Goal: Communication & Community: Share content

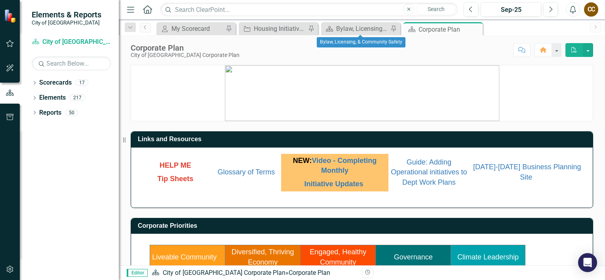
click at [361, 35] on div at bounding box center [360, 36] width 5 height 2
click at [359, 29] on div "Bylaw, Licensing, & Community Safety" at bounding box center [362, 29] width 52 height 10
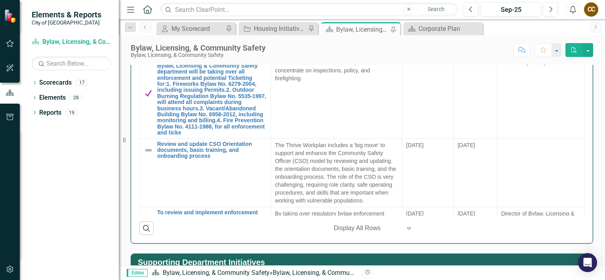
scroll to position [435, 0]
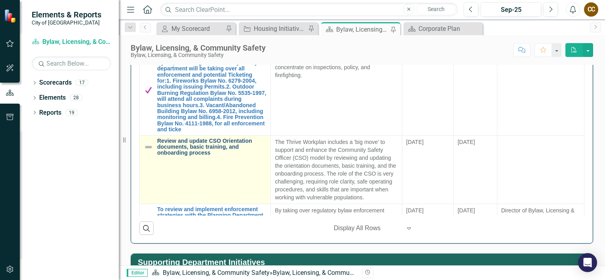
click at [193, 148] on link "Review and update CSO Orientation documents, basic training, and onboarding pro…" at bounding box center [211, 147] width 109 height 18
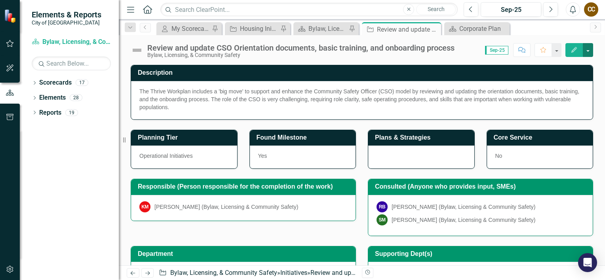
click at [588, 53] on button "button" at bounding box center [587, 50] width 10 height 14
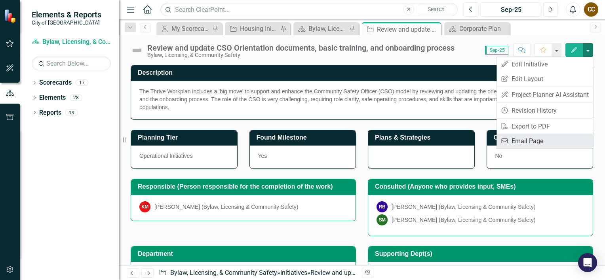
click at [528, 139] on link "Email Email Page" at bounding box center [544, 141] width 96 height 15
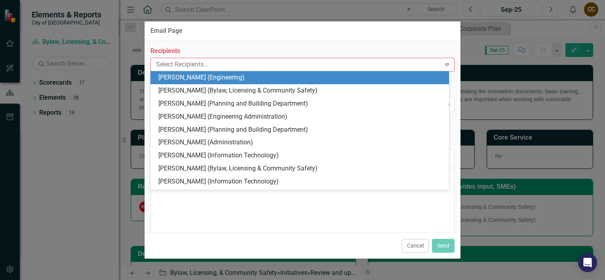
click at [171, 62] on div at bounding box center [297, 64] width 288 height 11
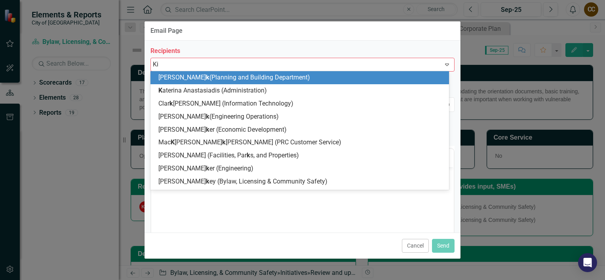
type input "[PERSON_NAME]"
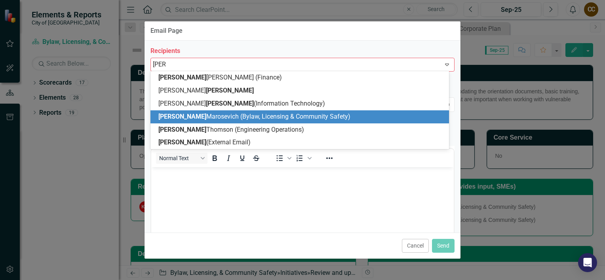
click at [185, 122] on div "[PERSON_NAME] (Bylaw, Licensing & Community Safety)" at bounding box center [299, 116] width 298 height 13
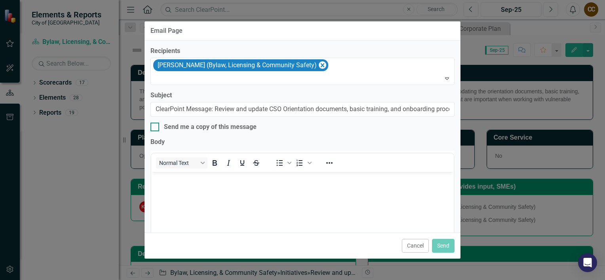
click at [154, 125] on input "Send me a copy of this message" at bounding box center [152, 125] width 5 height 5
checkbox input "true"
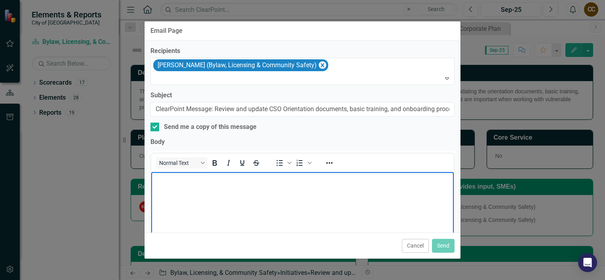
click at [178, 187] on body "Rich Text Area. Press ALT-0 for help." at bounding box center [302, 231] width 302 height 119
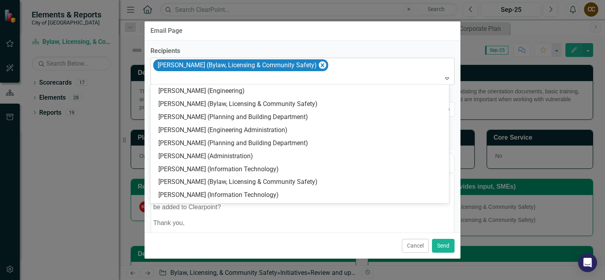
click at [338, 65] on div "[PERSON_NAME] (Bylaw, Licensing & Community Safety)" at bounding box center [303, 71] width 302 height 27
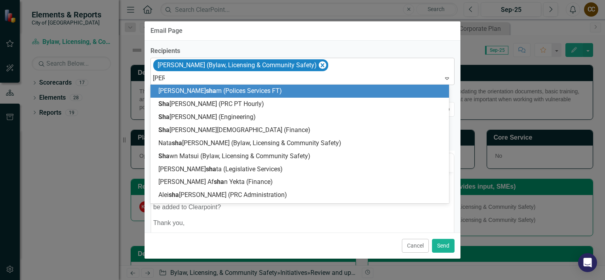
type input "[PERSON_NAME]"
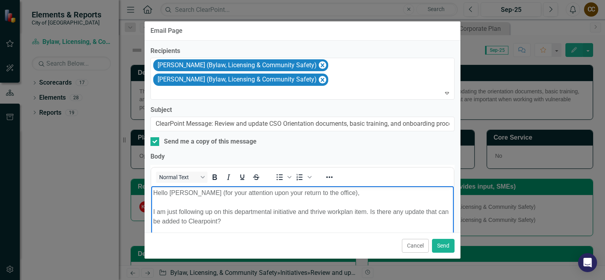
click at [315, 193] on p "Hello [PERSON_NAME] (for your attention upon your return to the office), I am j…" at bounding box center [302, 207] width 298 height 38
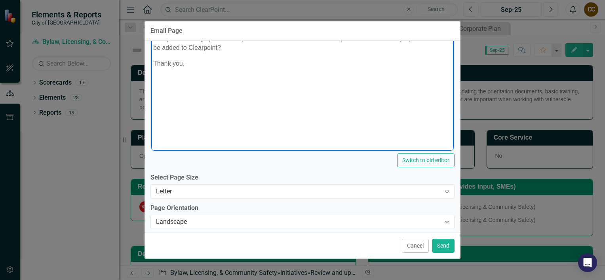
scroll to position [180, 0]
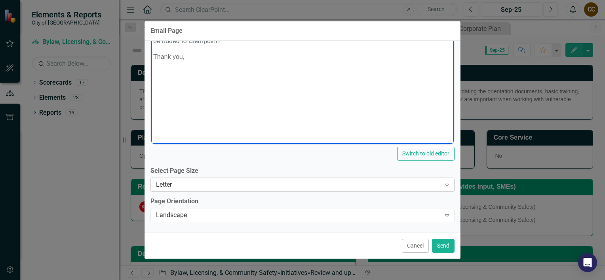
click at [171, 182] on div "Letter" at bounding box center [298, 184] width 284 height 9
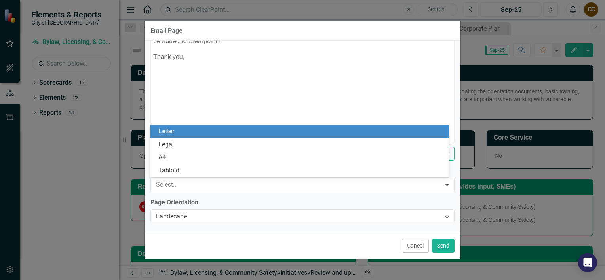
click at [180, 233] on div "Cancel Send" at bounding box center [302, 246] width 316 height 26
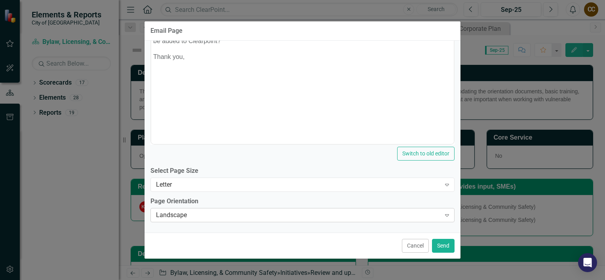
click at [174, 218] on div "Landscape" at bounding box center [298, 215] width 284 height 9
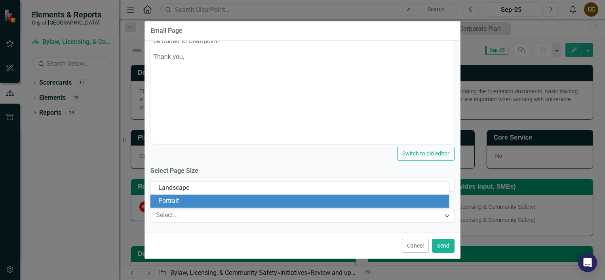
click at [173, 203] on div "Portrait" at bounding box center [301, 201] width 286 height 9
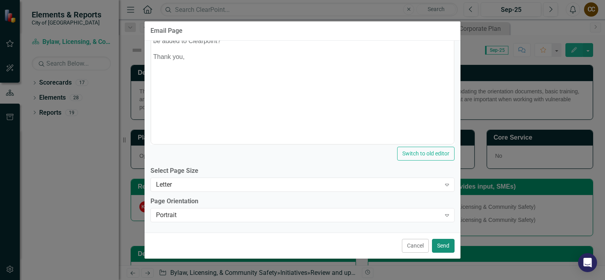
click at [440, 245] on button "Send" at bounding box center [443, 246] width 23 height 14
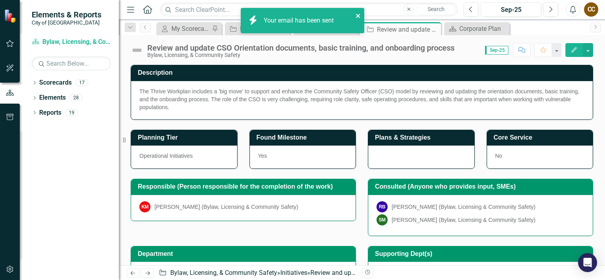
click at [358, 15] on icon "close" at bounding box center [358, 16] width 4 height 4
